Goal: Information Seeking & Learning: Learn about a topic

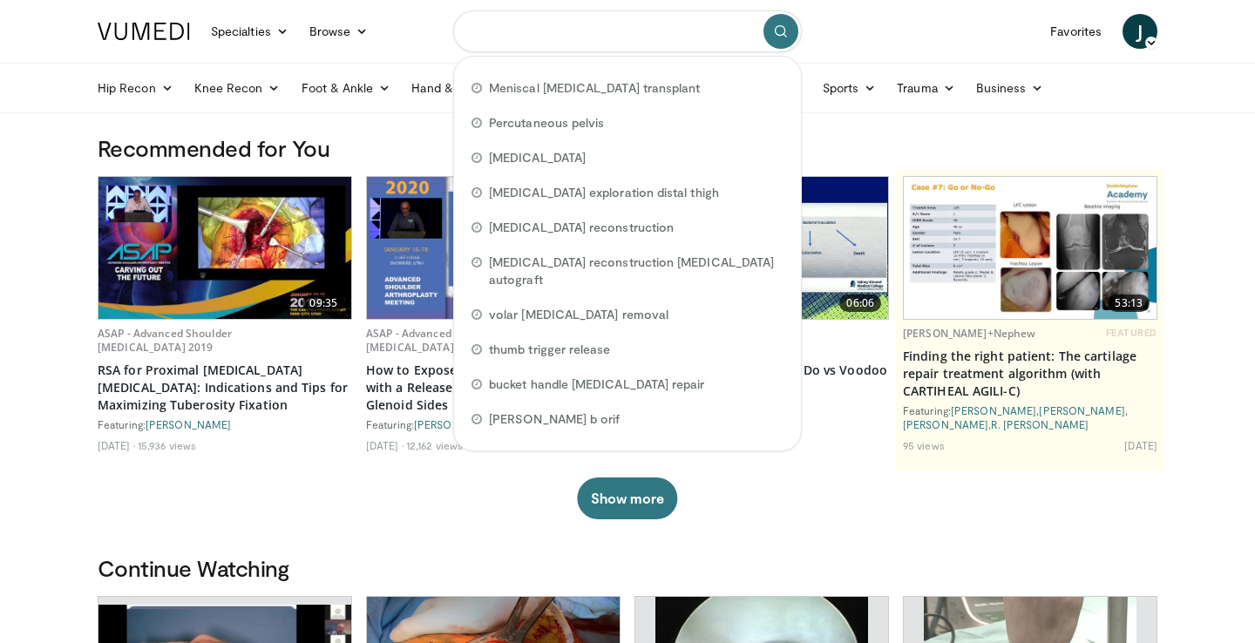
click at [547, 51] on input "Search topics, interventions" at bounding box center [627, 31] width 349 height 42
type input "********"
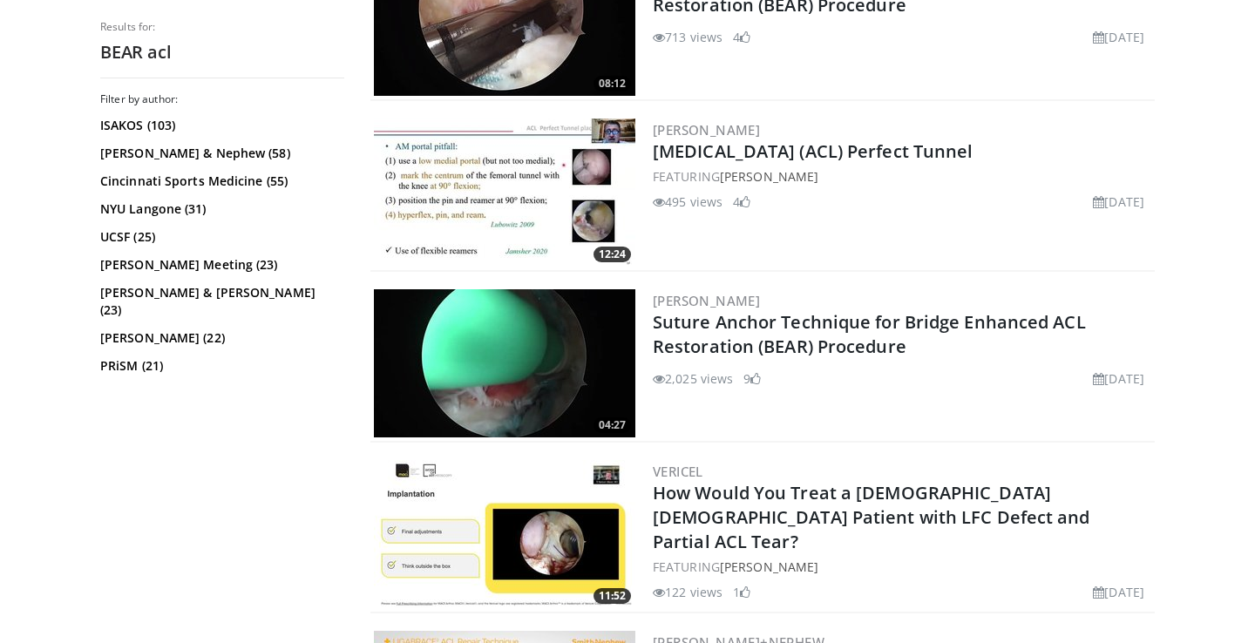
scroll to position [1276, 0]
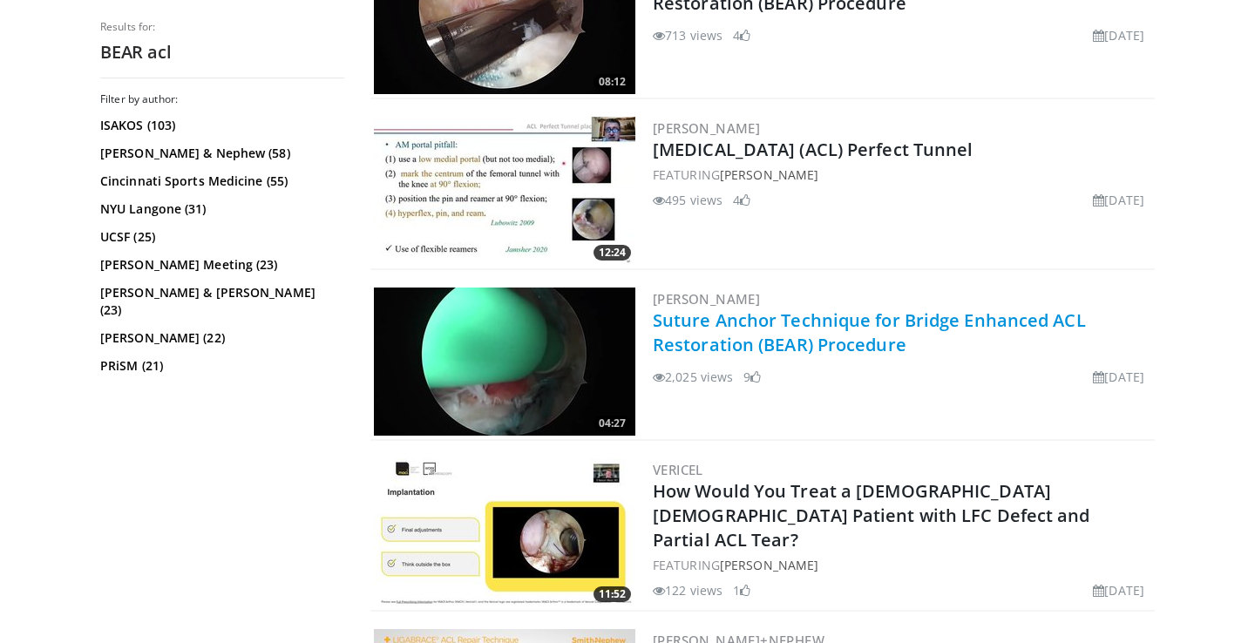
click at [859, 343] on link "Suture Anchor Technique for Bridge Enhanced ACL Restoration (BEAR) Procedure" at bounding box center [869, 333] width 433 height 48
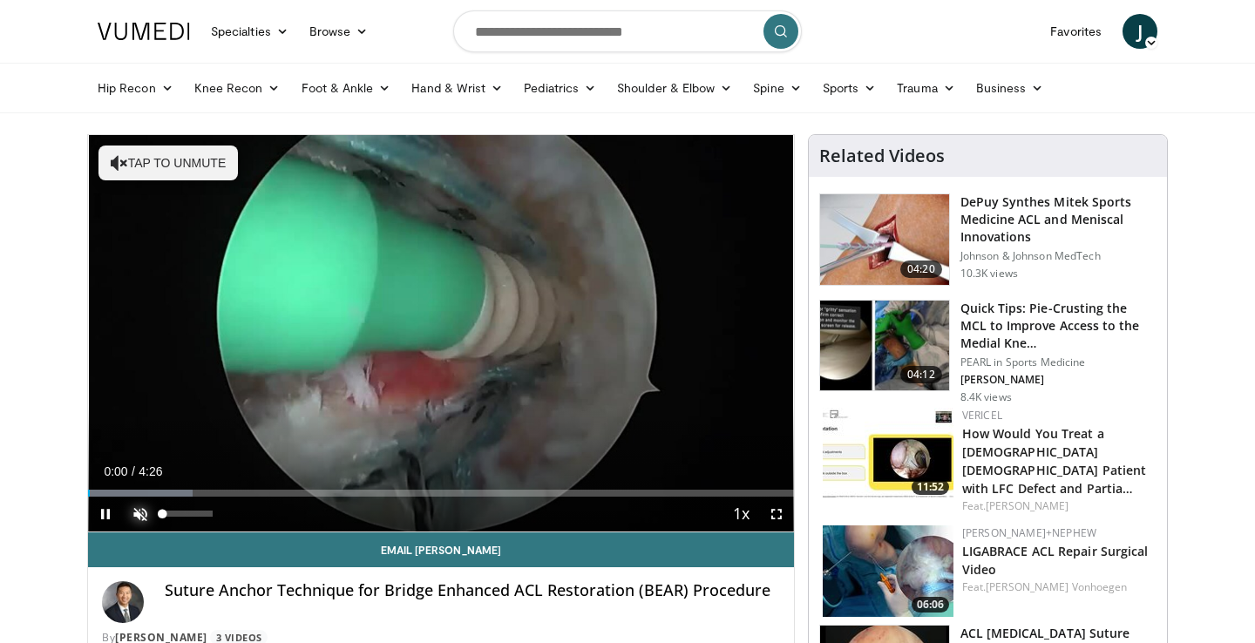
click at [142, 512] on span "Video Player" at bounding box center [140, 514] width 35 height 35
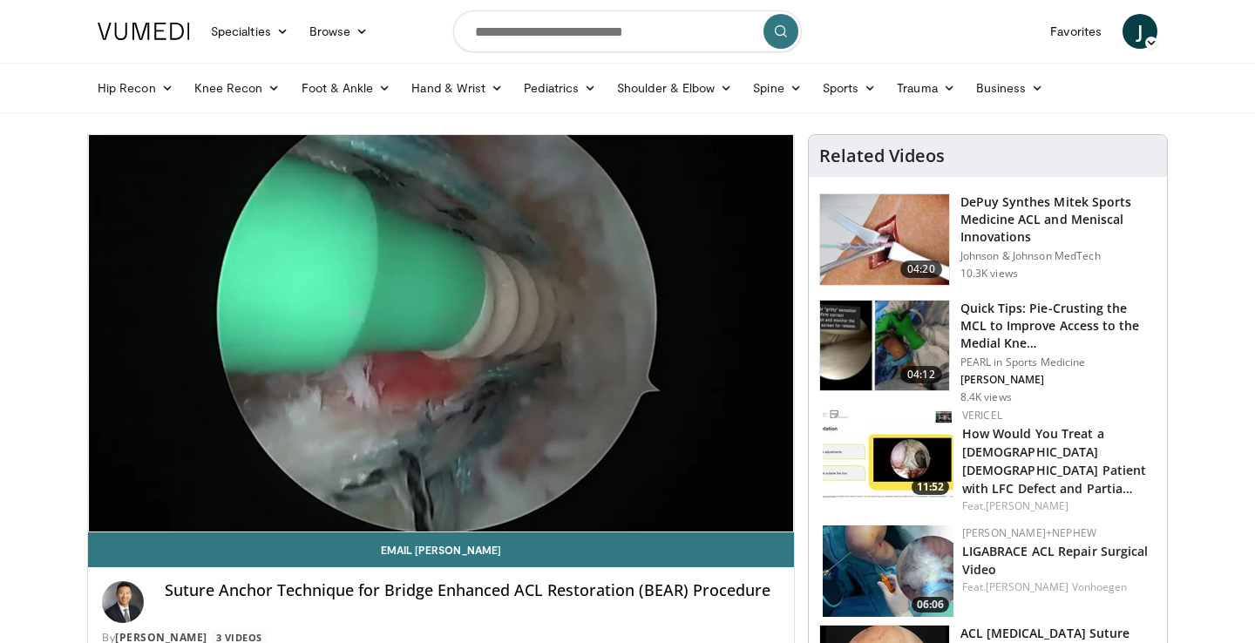
scroll to position [66, 0]
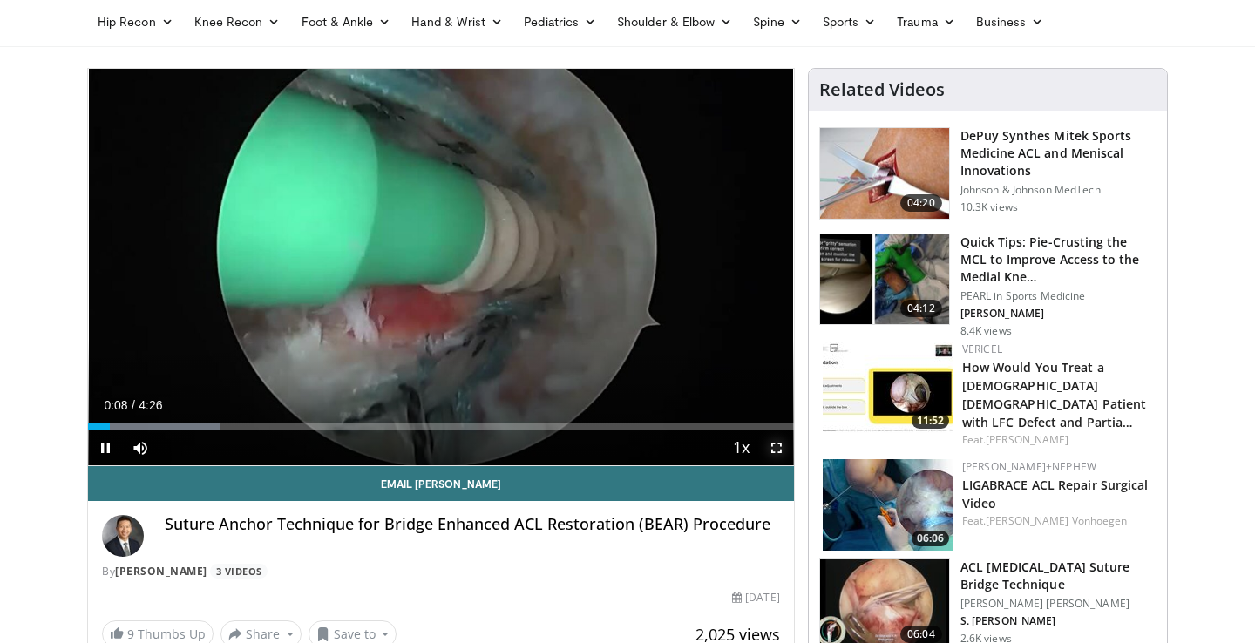
click at [775, 450] on span "Video Player" at bounding box center [776, 448] width 35 height 35
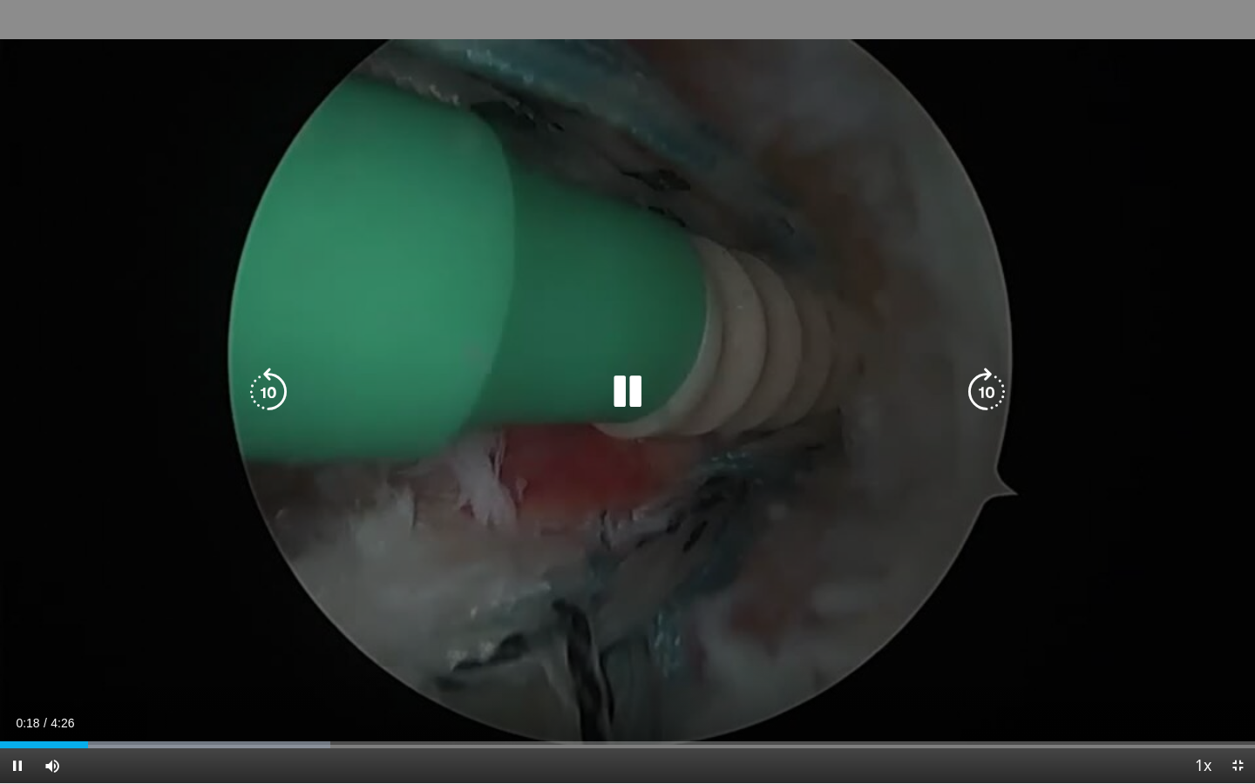
click at [831, 410] on div "10 seconds Tap to unmute" at bounding box center [627, 392] width 1255 height 784
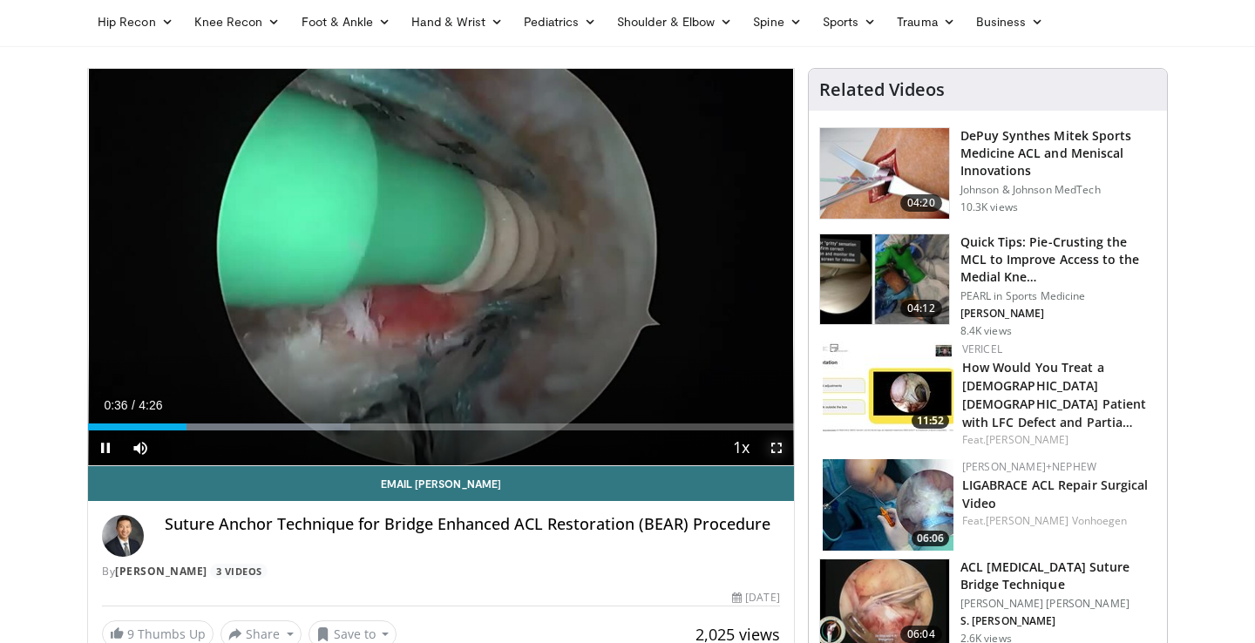
click at [772, 452] on span "Video Player" at bounding box center [776, 448] width 35 height 35
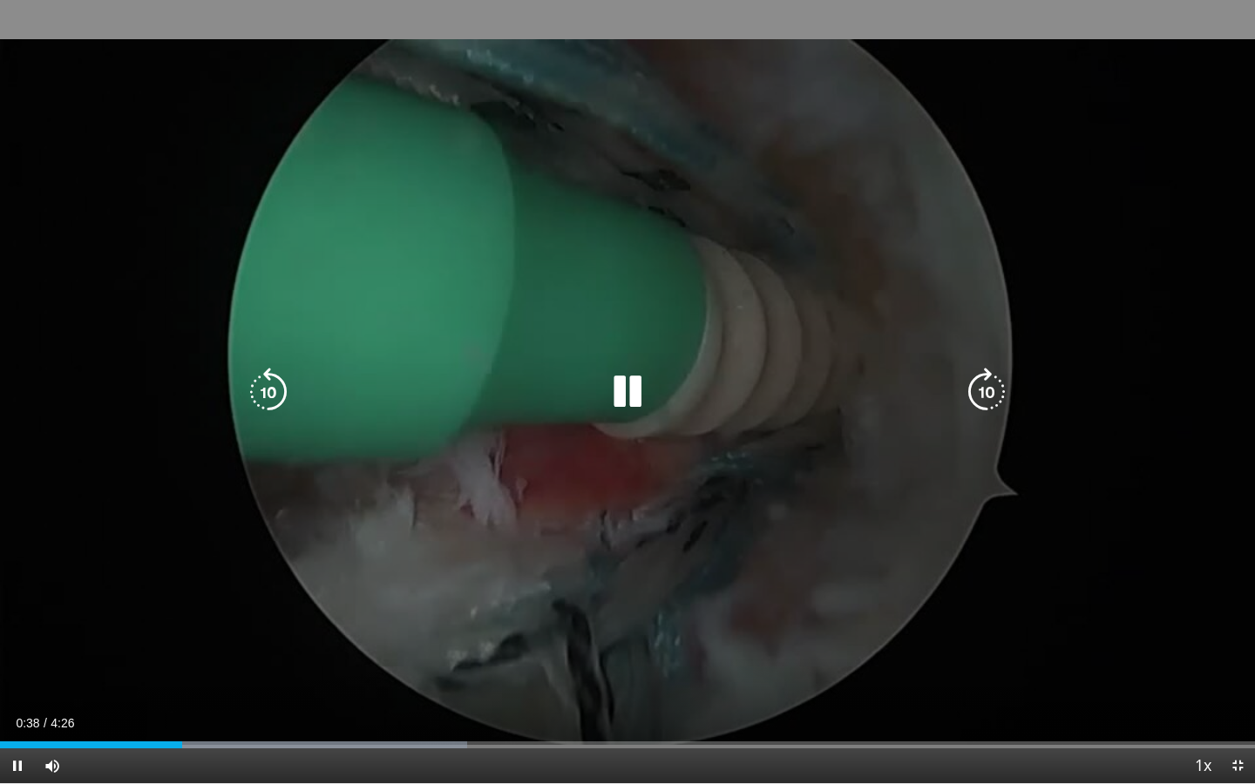
click at [760, 502] on div "10 seconds Tap to unmute" at bounding box center [627, 392] width 1255 height 784
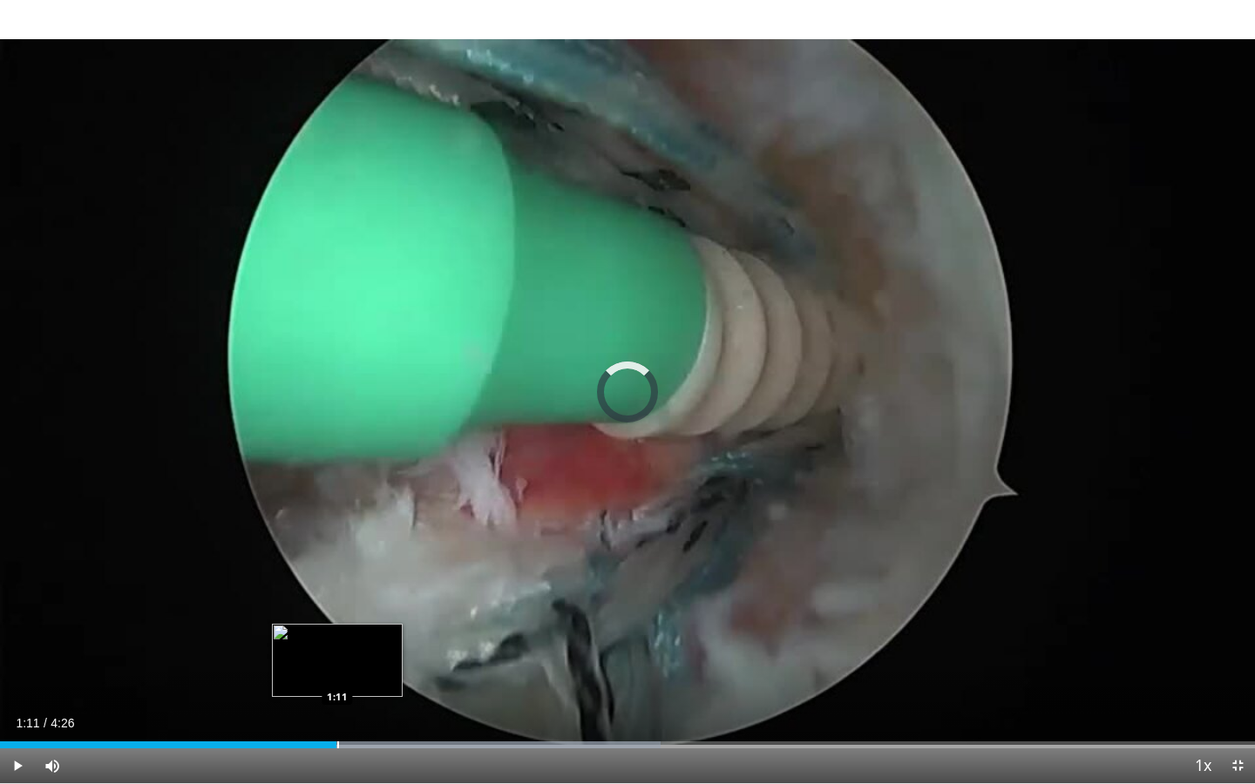
click at [336, 642] on div "1:19" at bounding box center [168, 745] width 336 height 7
click at [299, 642] on div "Loaded : 52.62% 1:03 1:03" at bounding box center [627, 745] width 1255 height 7
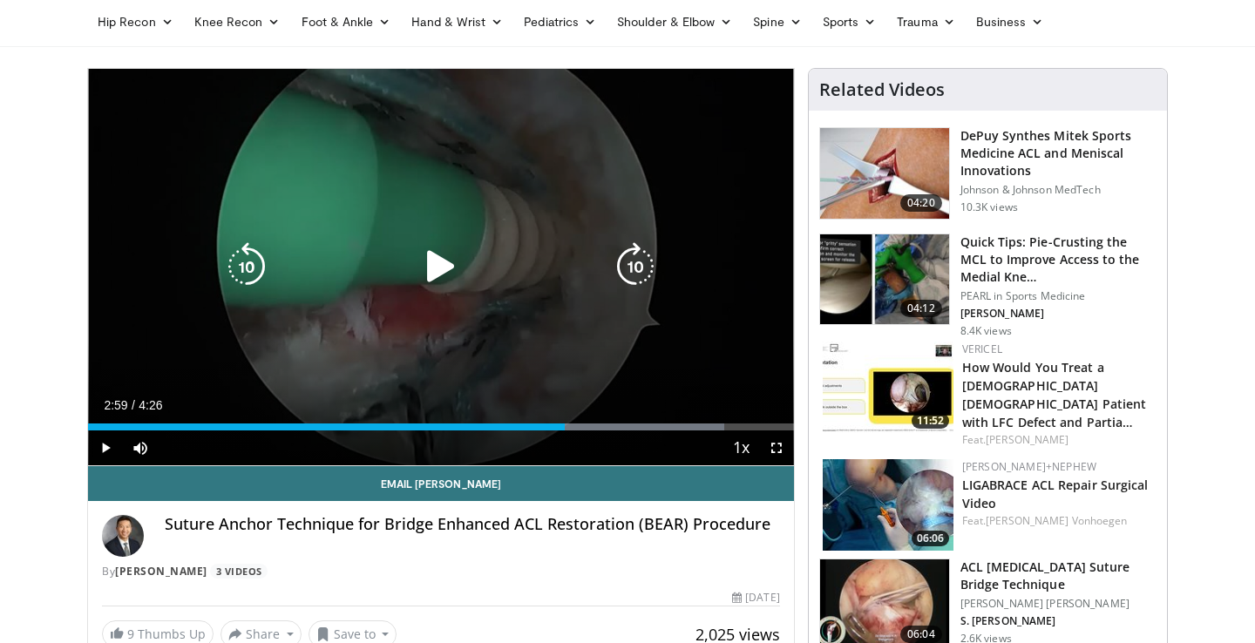
click at [463, 342] on div "10 seconds Tap to unmute" at bounding box center [441, 267] width 706 height 397
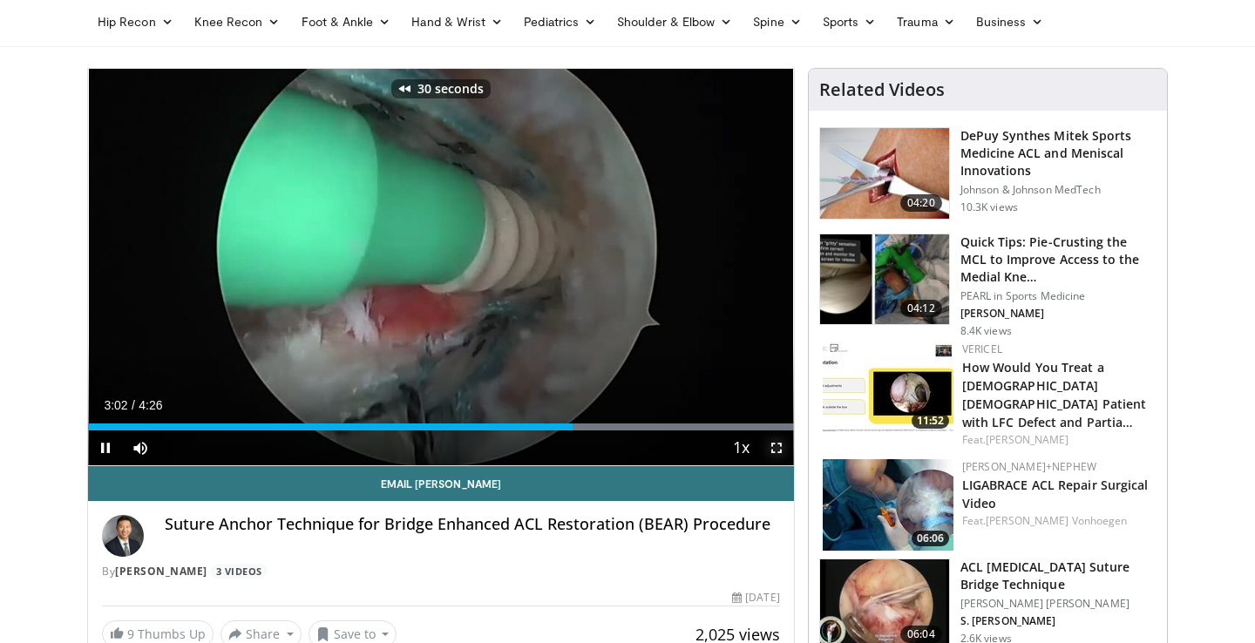
click at [777, 439] on span "Video Player" at bounding box center [776, 448] width 35 height 35
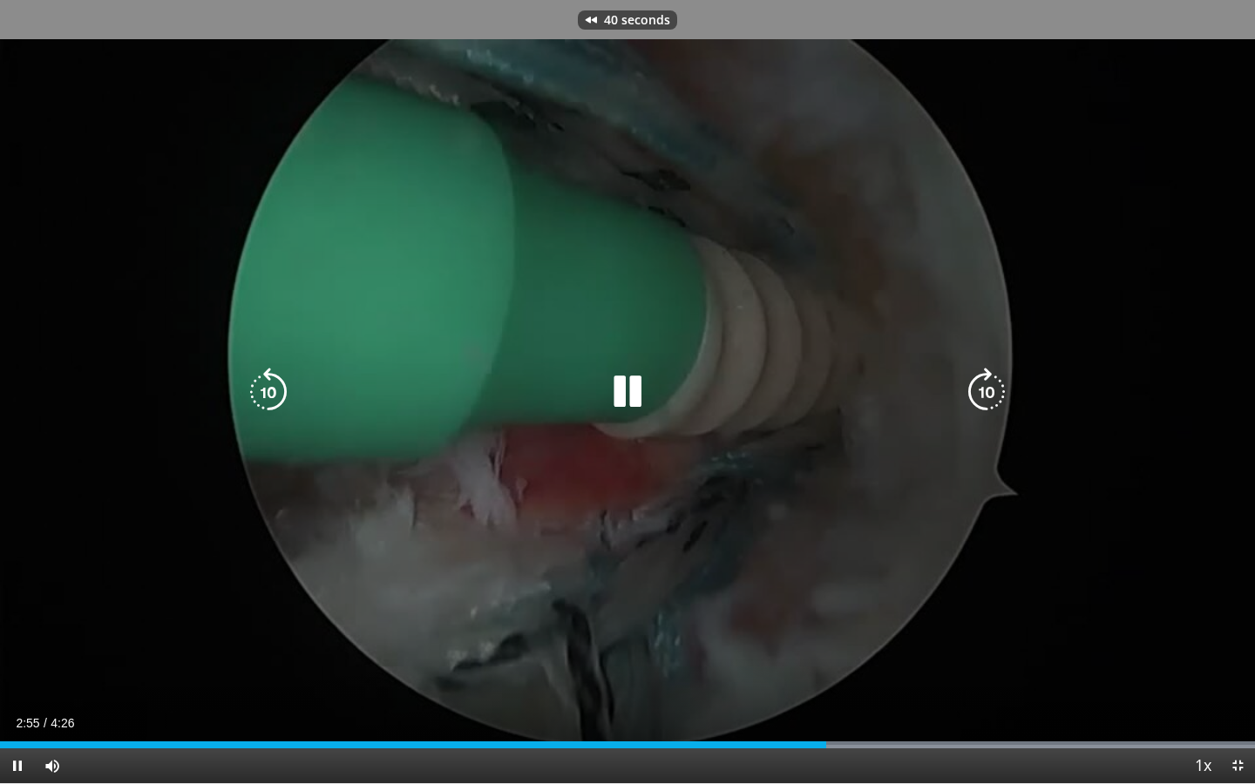
click at [723, 326] on div "40 seconds Tap to unmute" at bounding box center [627, 392] width 1255 height 784
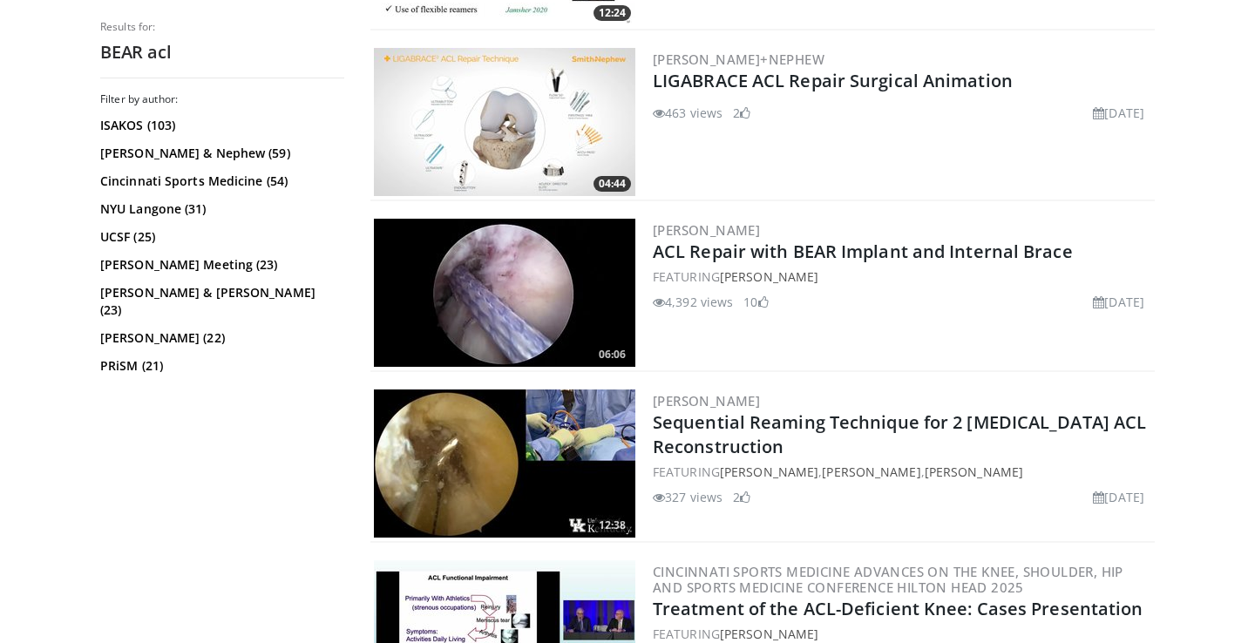
scroll to position [1891, 0]
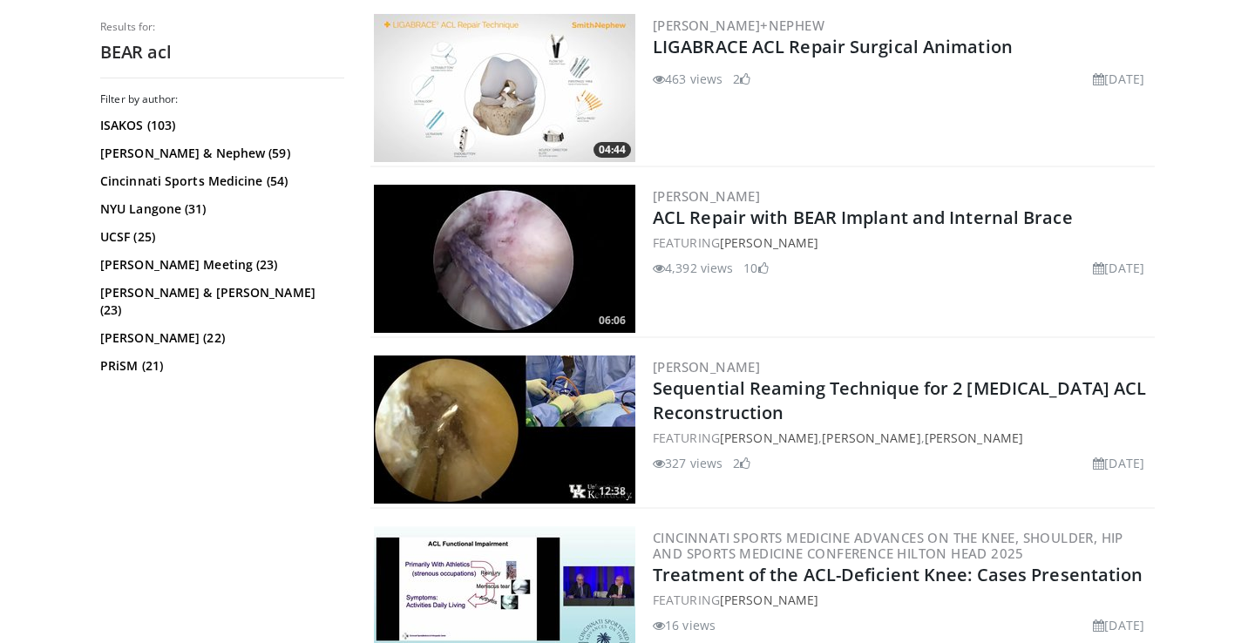
click at [526, 285] on img at bounding box center [504, 259] width 261 height 148
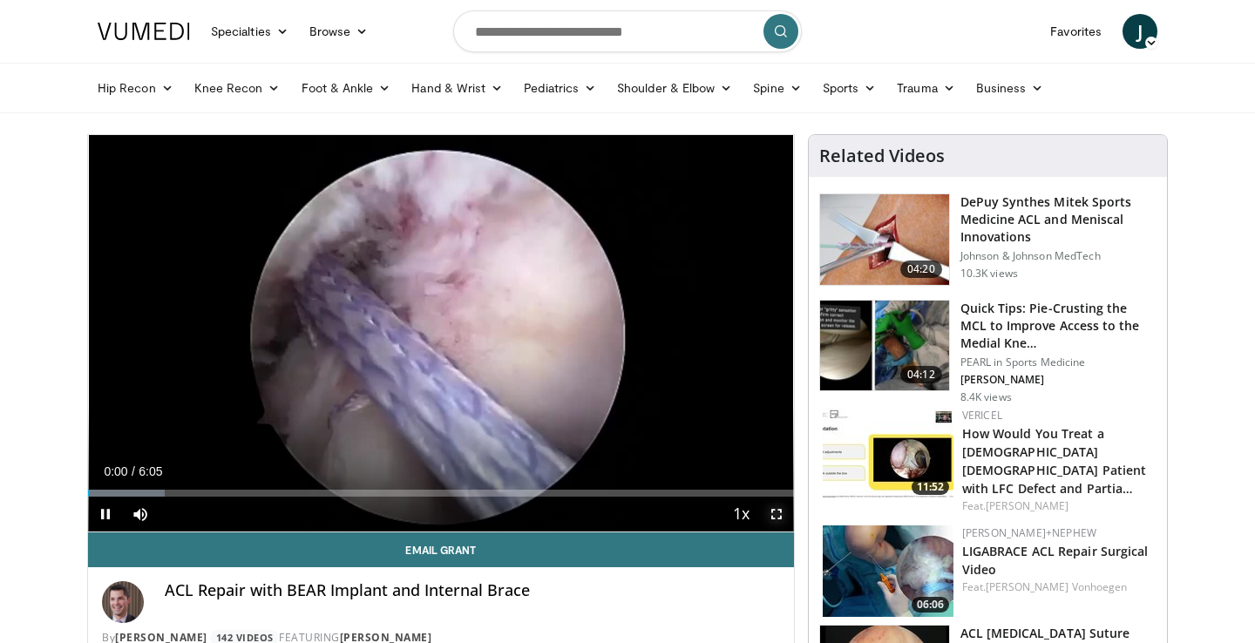
click at [779, 513] on span "Video Player" at bounding box center [776, 514] width 35 height 35
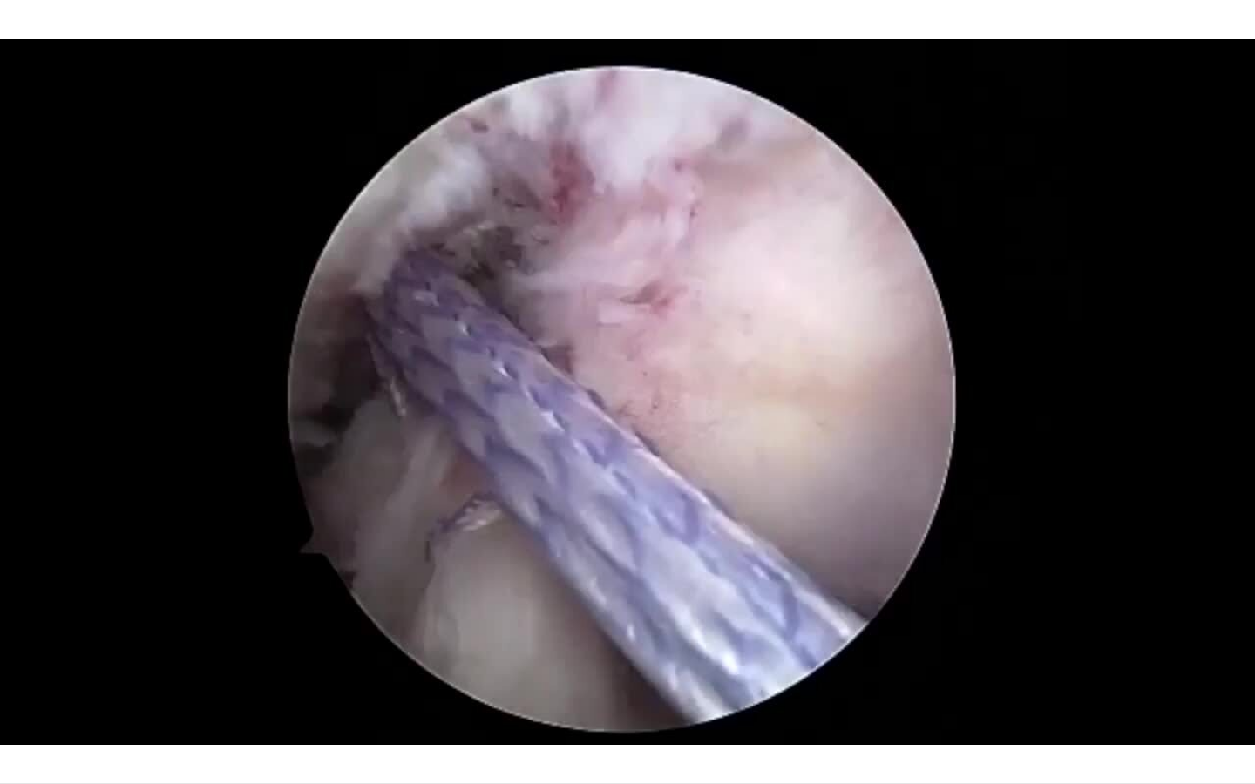
click at [1254, 642] on video-js "**********" at bounding box center [627, 392] width 1255 height 784
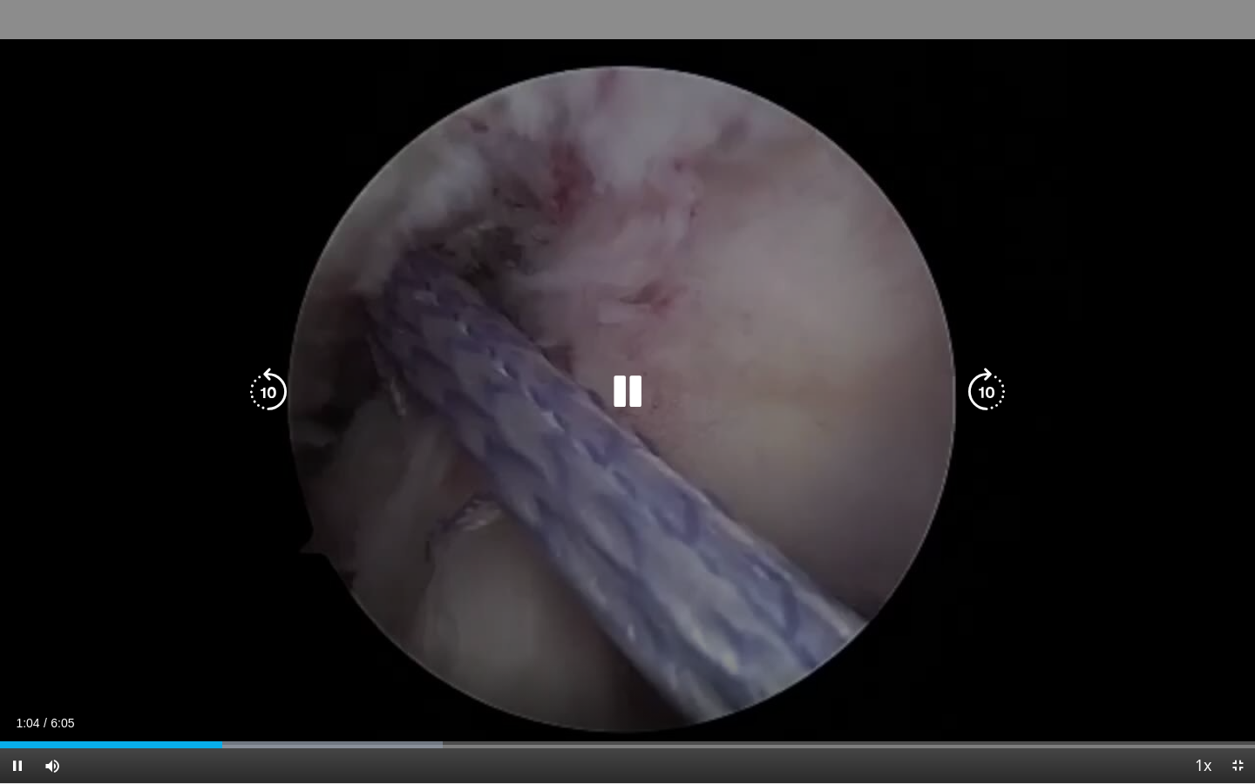
click at [1254, 571] on div "20 seconds Tap to unmute" at bounding box center [627, 392] width 1255 height 784
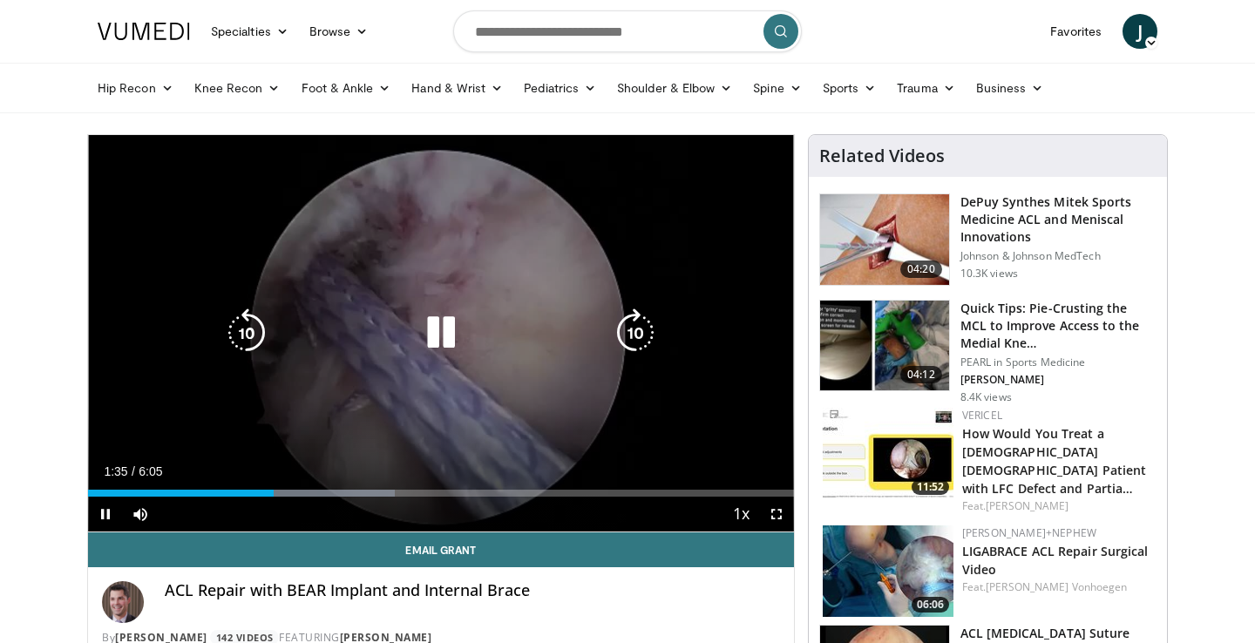
click at [543, 162] on div "10 seconds Tap to unmute" at bounding box center [441, 333] width 706 height 397
click at [702, 268] on div "10 seconds Tap to unmute" at bounding box center [441, 333] width 706 height 397
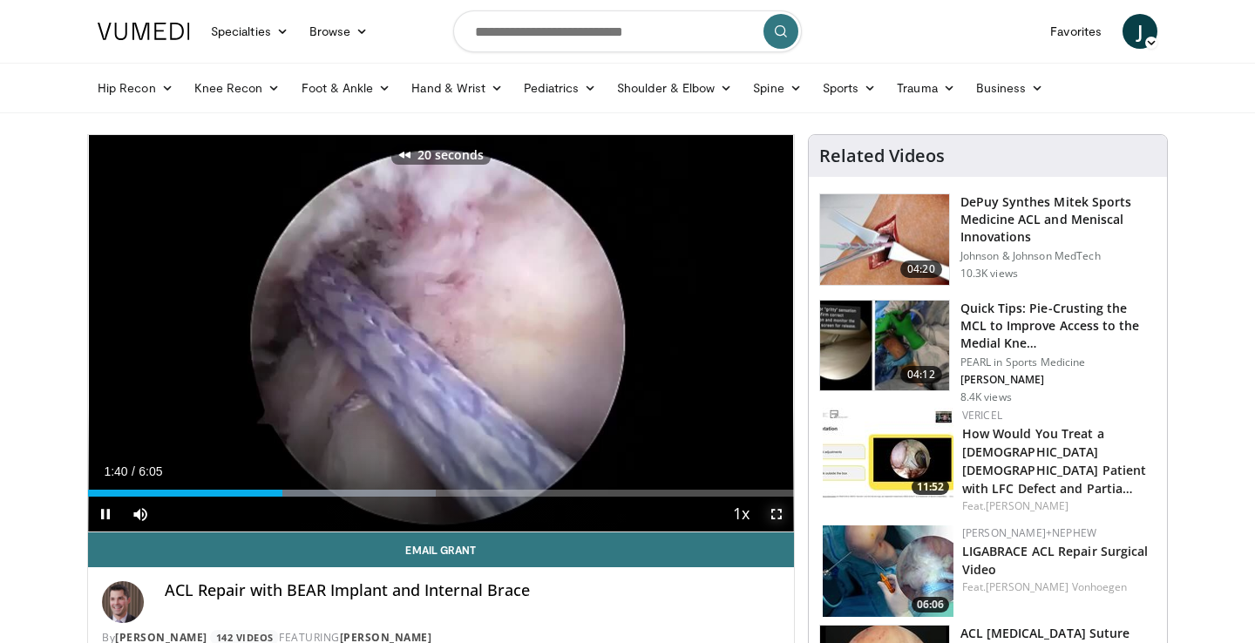
click at [780, 515] on span "Video Player" at bounding box center [776, 514] width 35 height 35
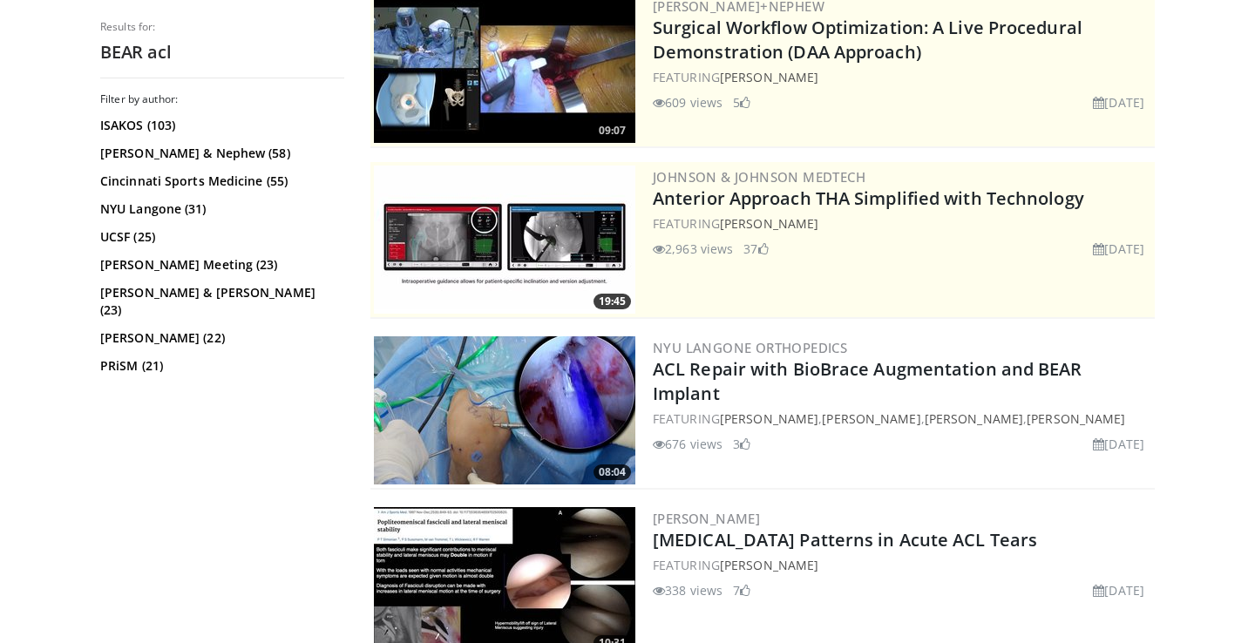
scroll to position [323, 0]
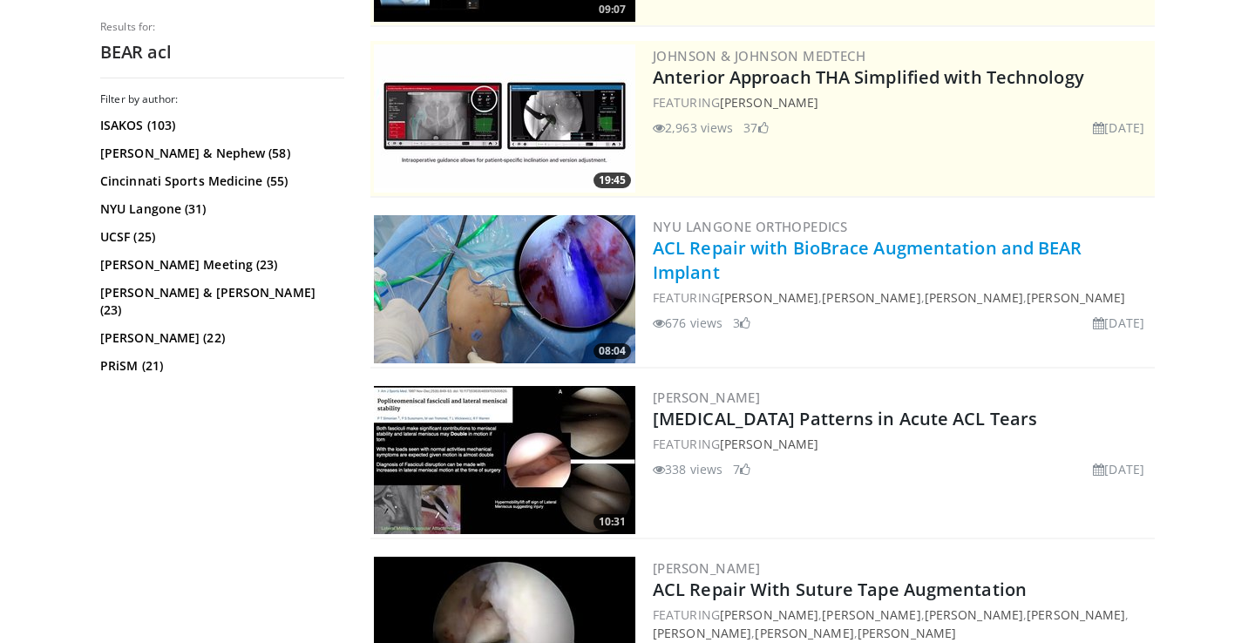
click at [1029, 247] on link "ACL Repair with BioBrace Augmentation and BEAR Implant" at bounding box center [868, 260] width 430 height 48
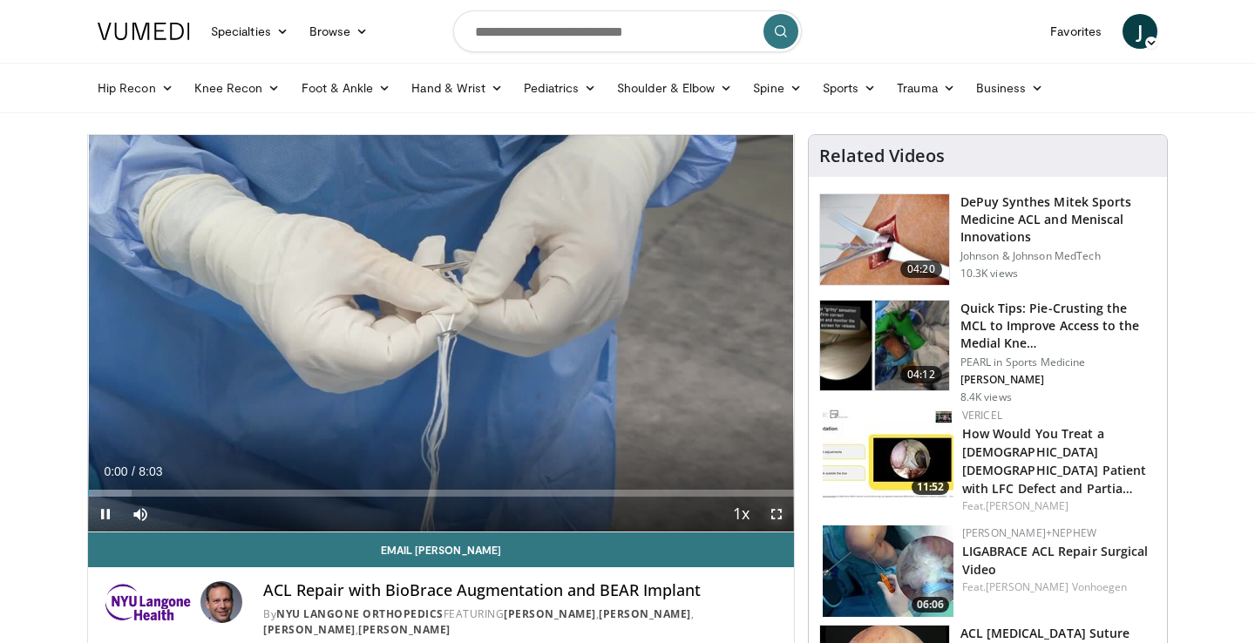
click at [780, 514] on span "Video Player" at bounding box center [776, 514] width 35 height 35
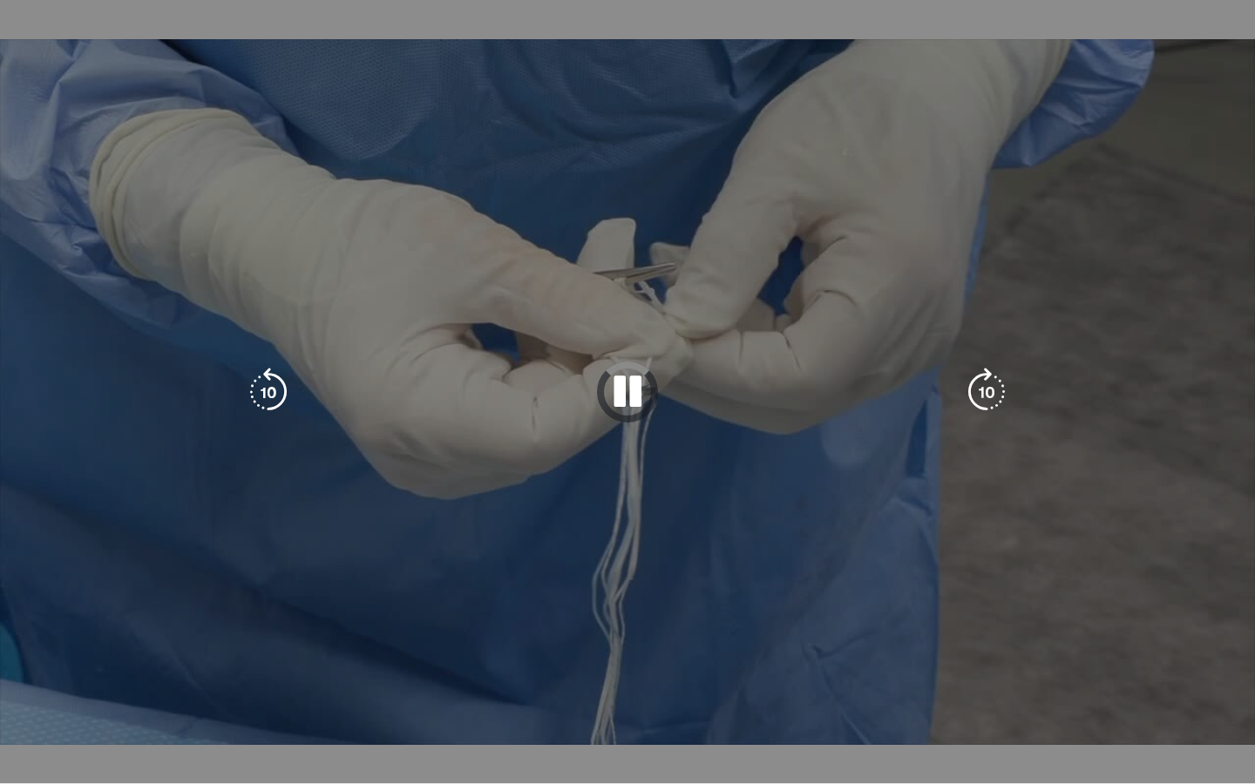
click at [1024, 602] on div "10 seconds Tap to unmute" at bounding box center [627, 392] width 1255 height 784
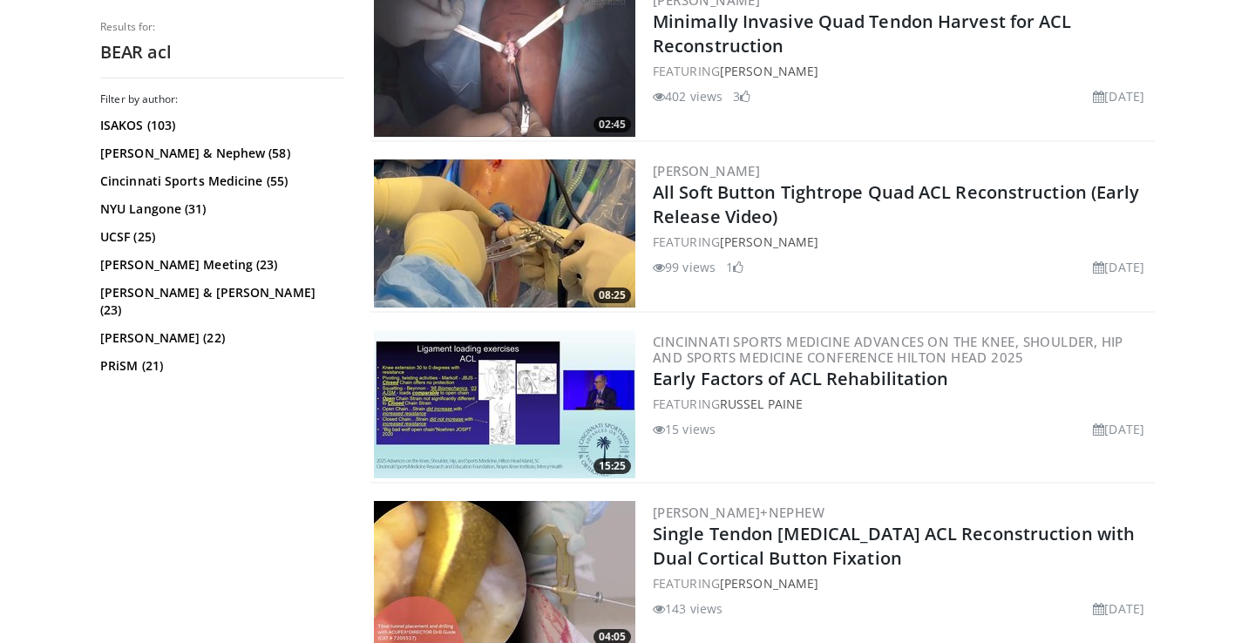
scroll to position [3671, 0]
